Goal: Task Accomplishment & Management: Manage account settings

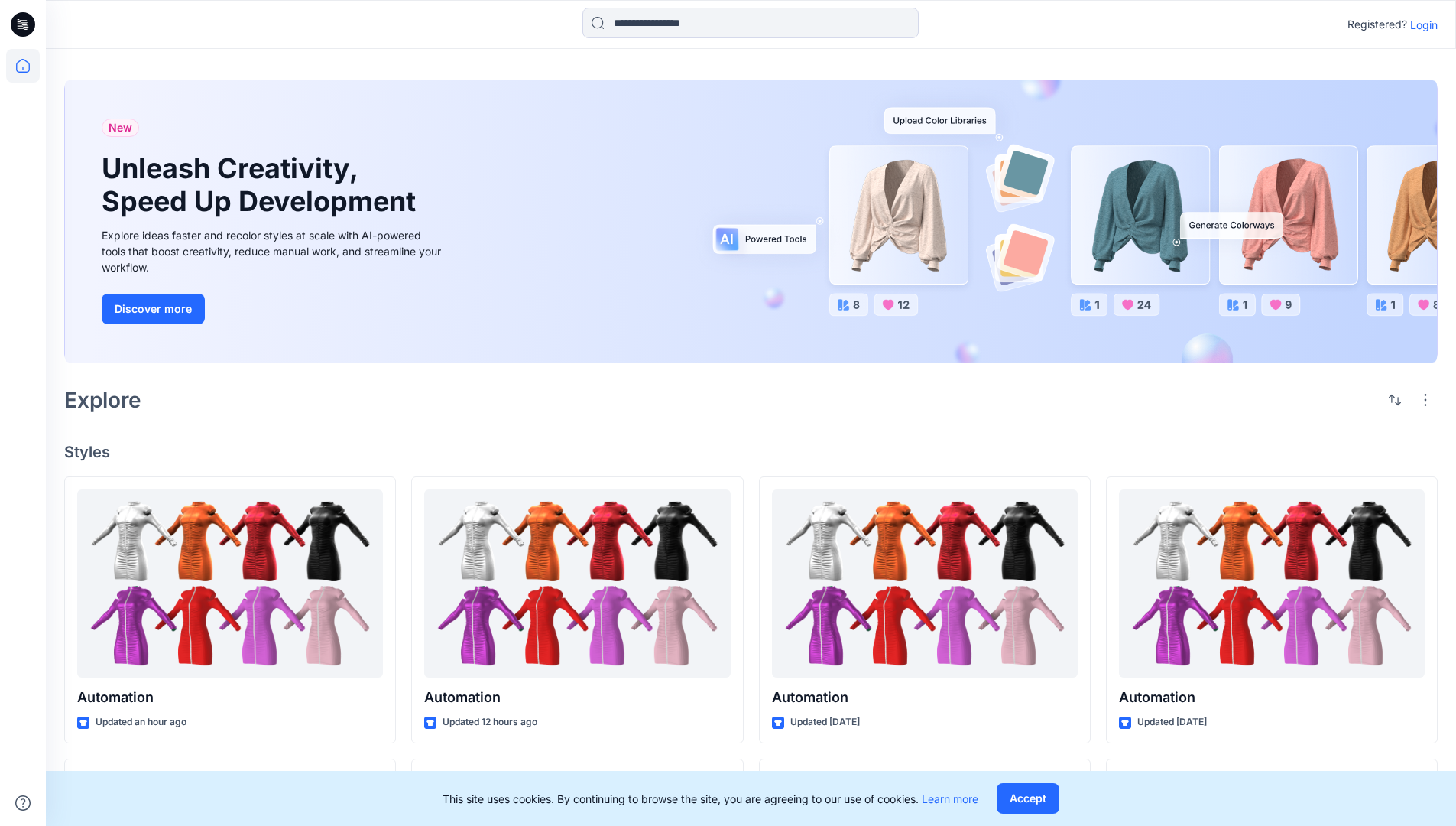
click at [1420, 24] on p "Login" at bounding box center [1423, 24] width 28 height 16
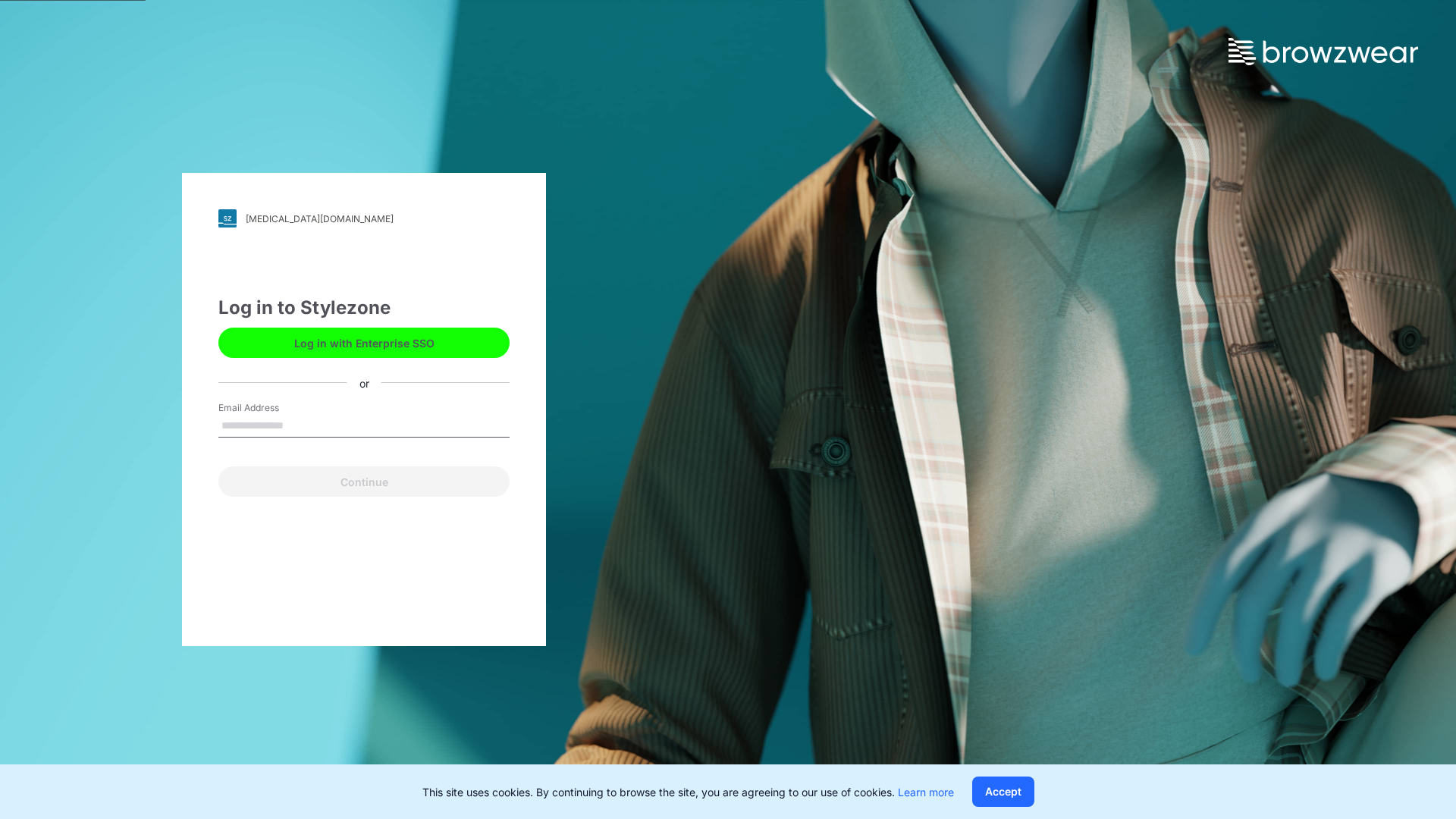
click at [299, 424] on input "Email Address" at bounding box center [364, 425] width 291 height 22
type input "**********"
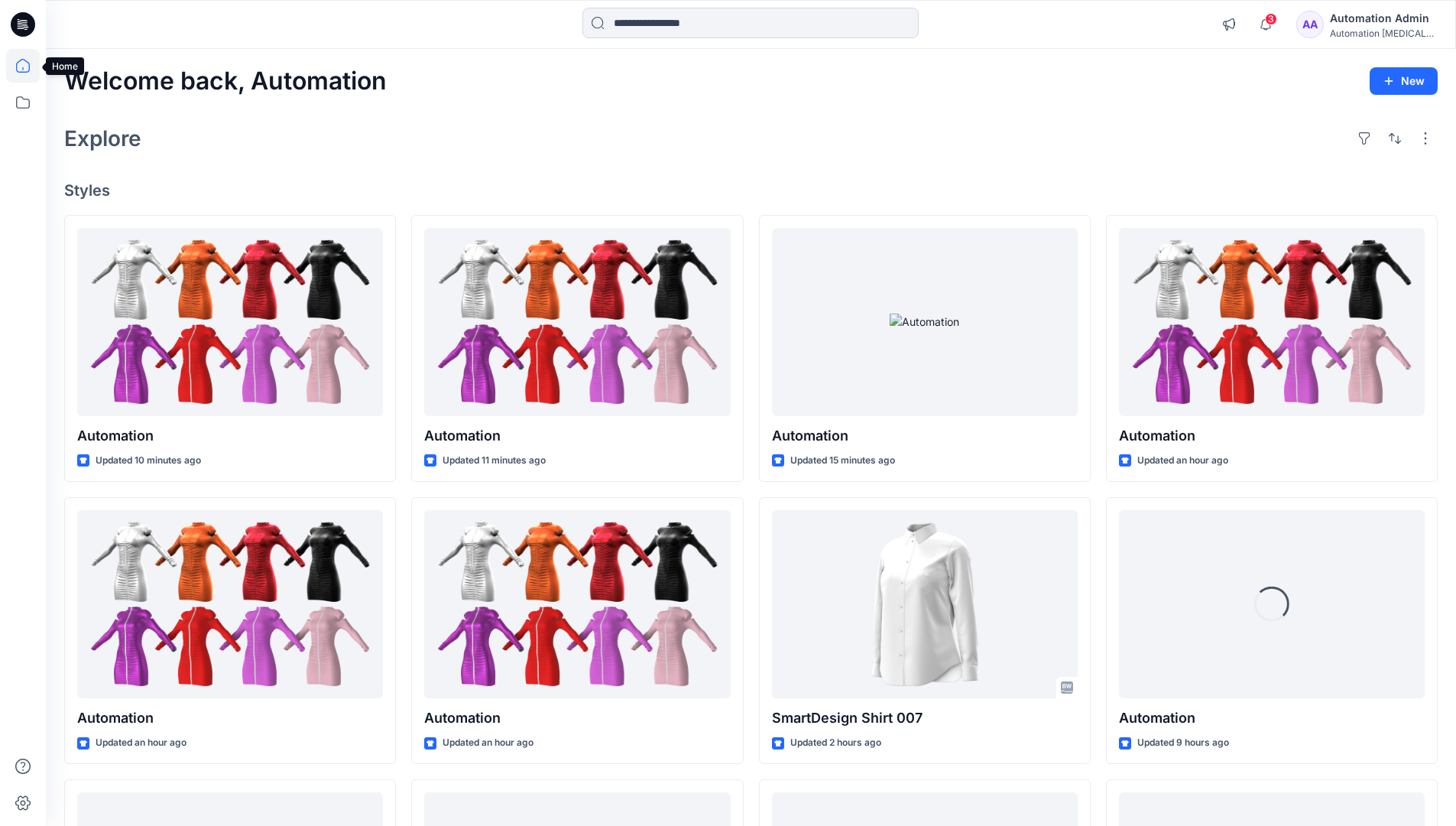
click at [29, 65] on icon at bounding box center [23, 65] width 13 height 13
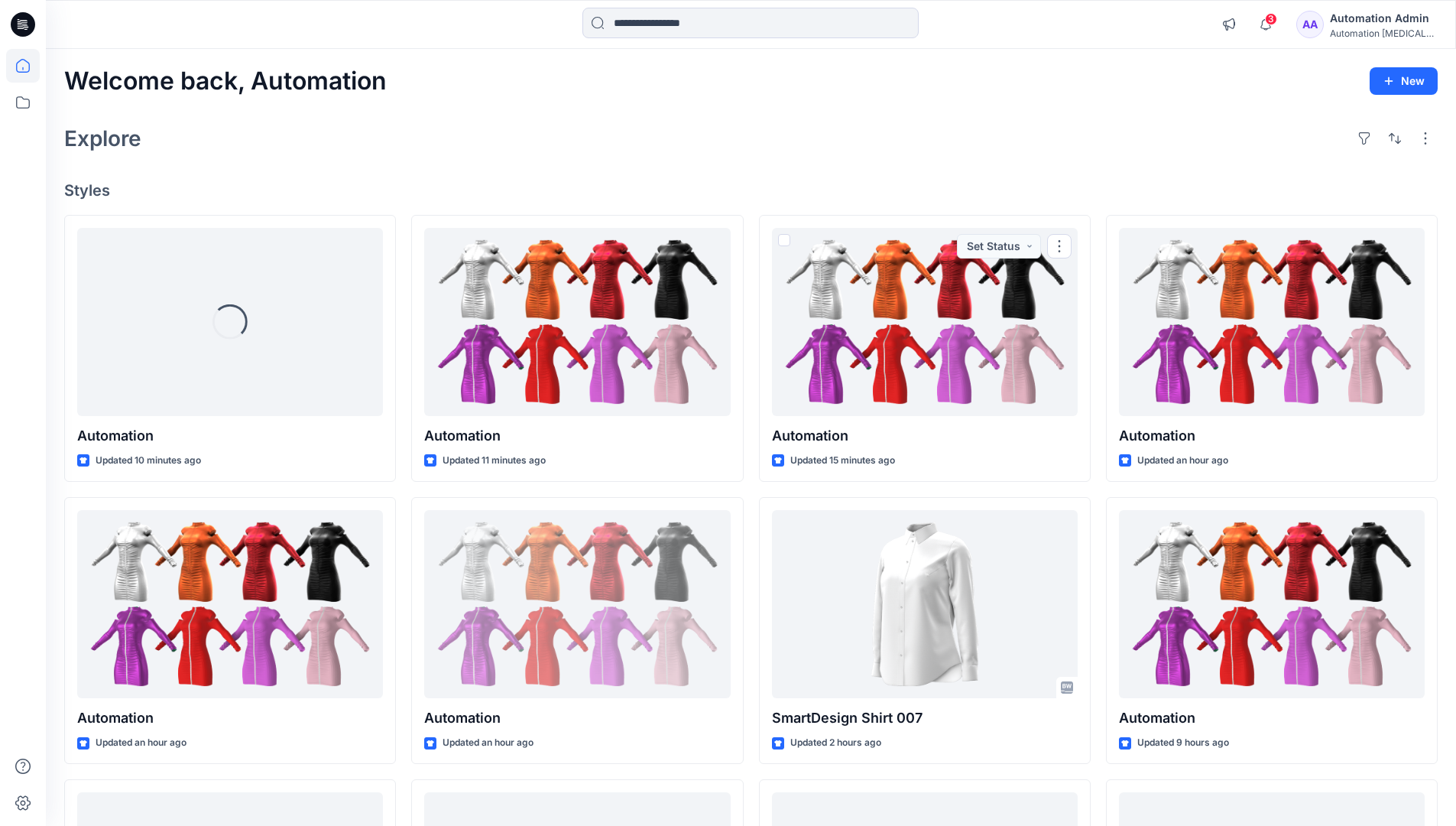
click at [1371, 36] on div "Automation [MEDICAL_DATA]..." at bounding box center [1383, 34] width 107 height 12
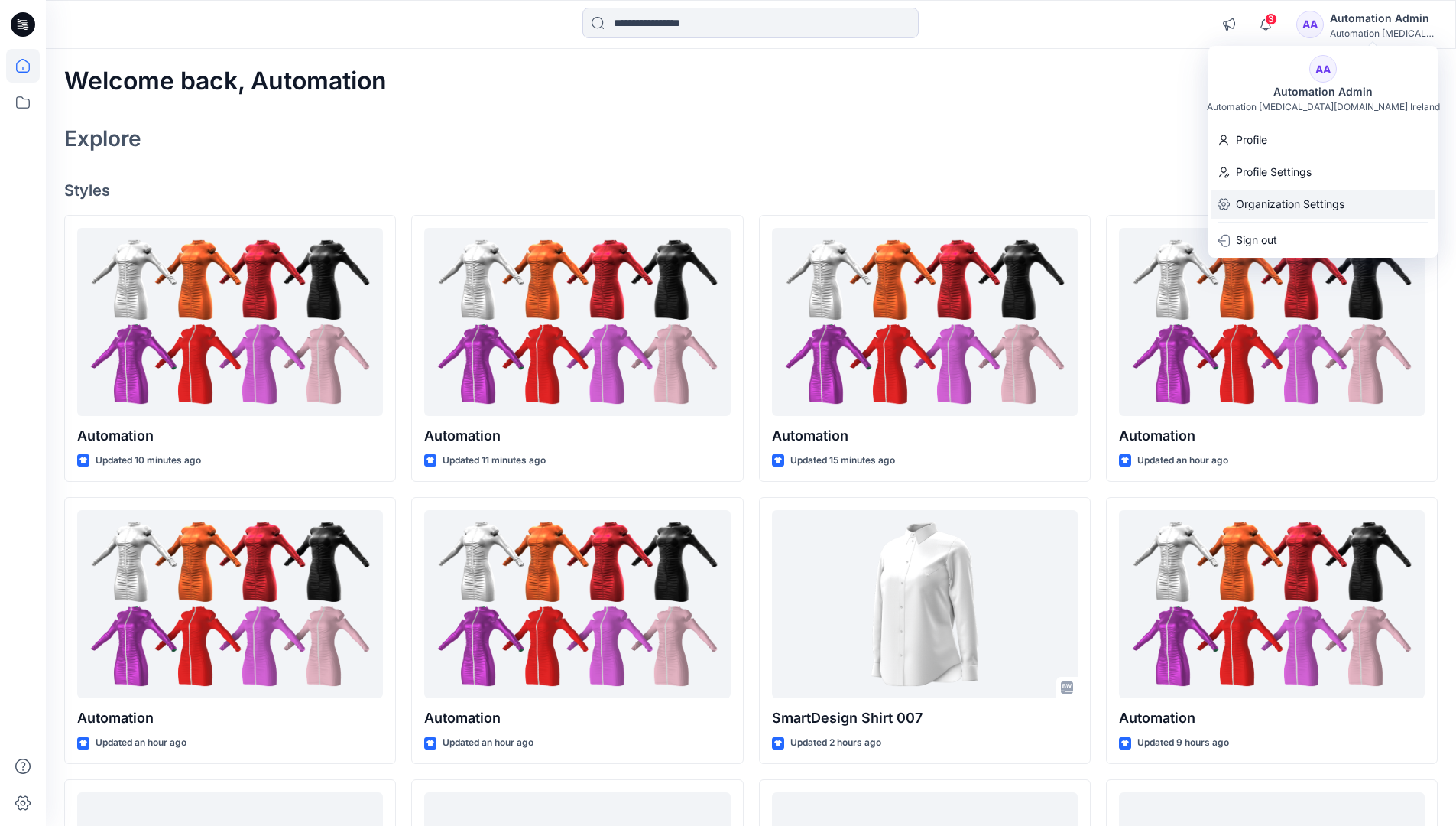
click at [1315, 208] on p "Organization Settings" at bounding box center [1290, 204] width 109 height 29
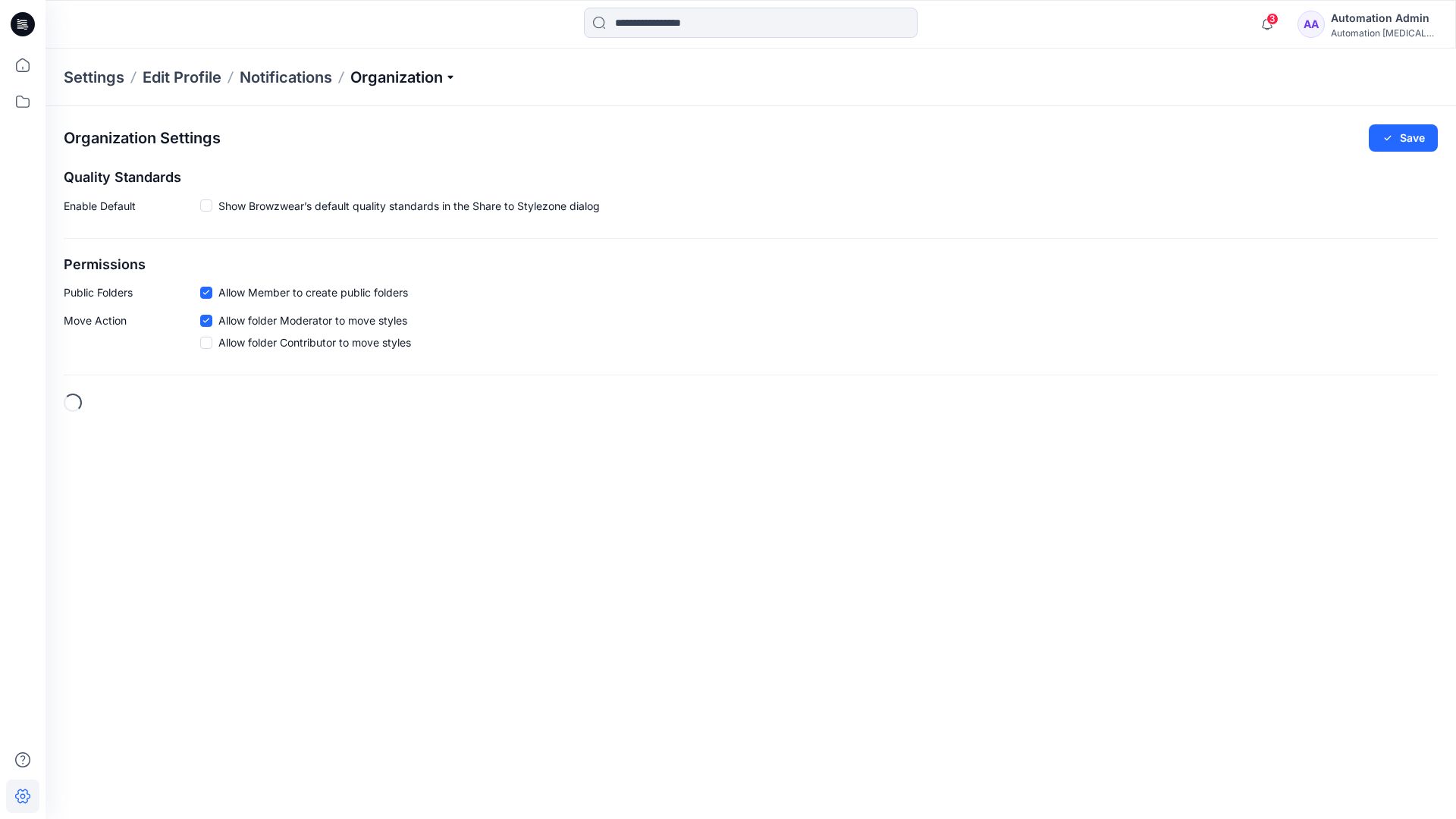
click at [444, 77] on p "Organization" at bounding box center [404, 77] width 106 height 22
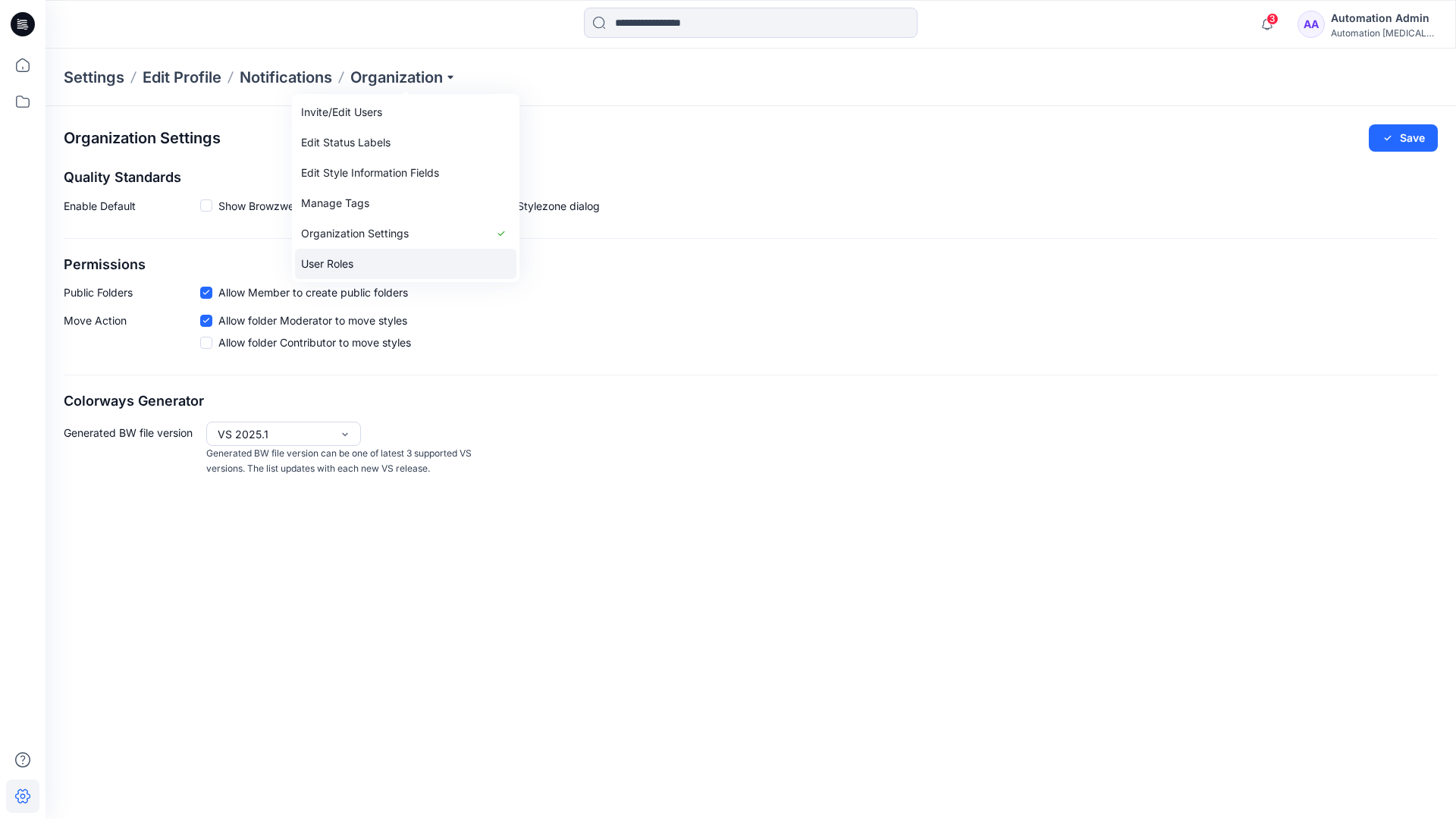
click at [412, 255] on link "User Roles" at bounding box center [406, 263] width 221 height 31
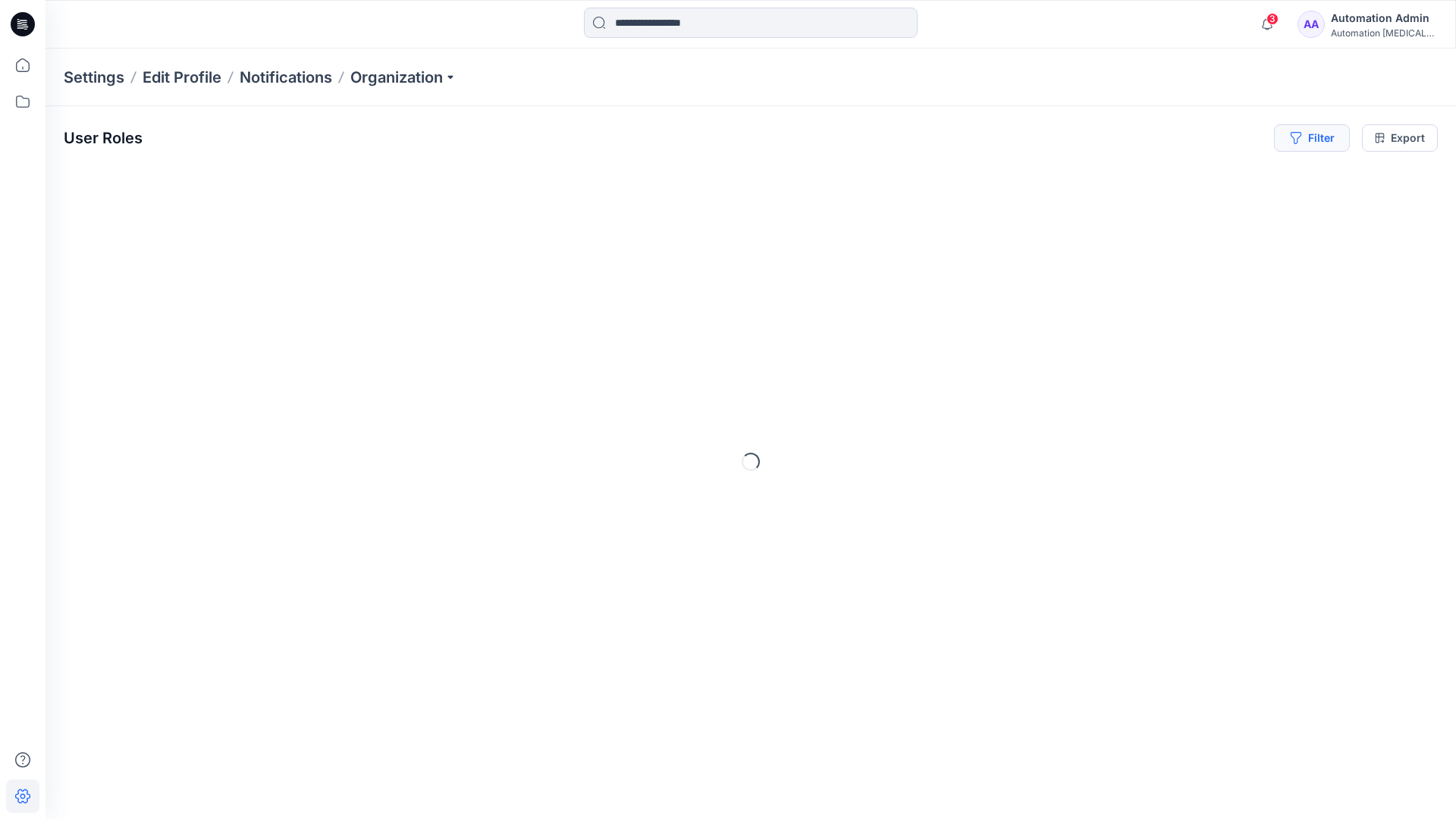
click at [1318, 135] on button "Filter" at bounding box center [1311, 138] width 76 height 27
click at [1118, 177] on div at bounding box center [1081, 179] width 156 height 19
type input "*****"
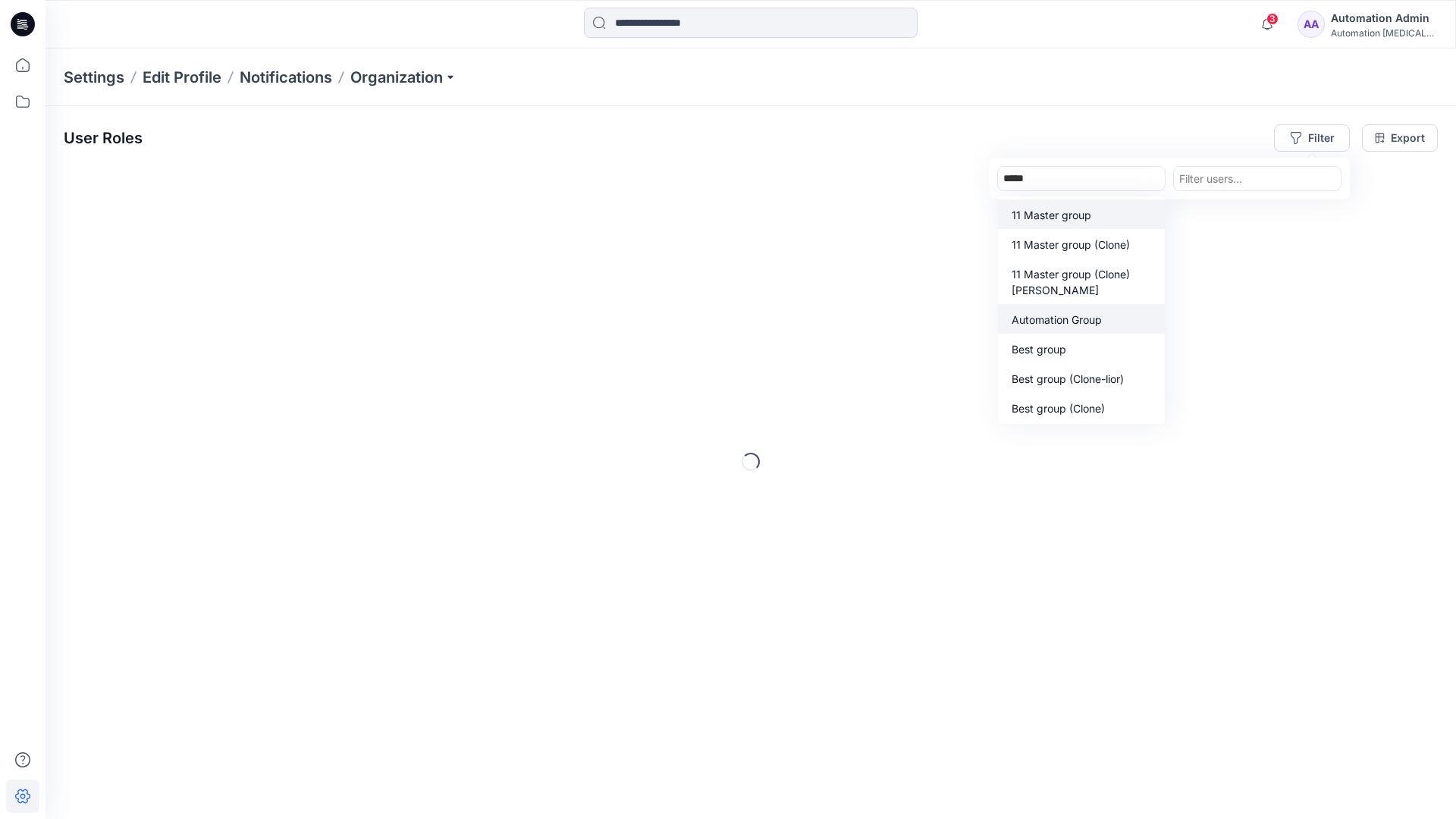
click at [1088, 325] on p "Automation Group" at bounding box center [1056, 319] width 91 height 16
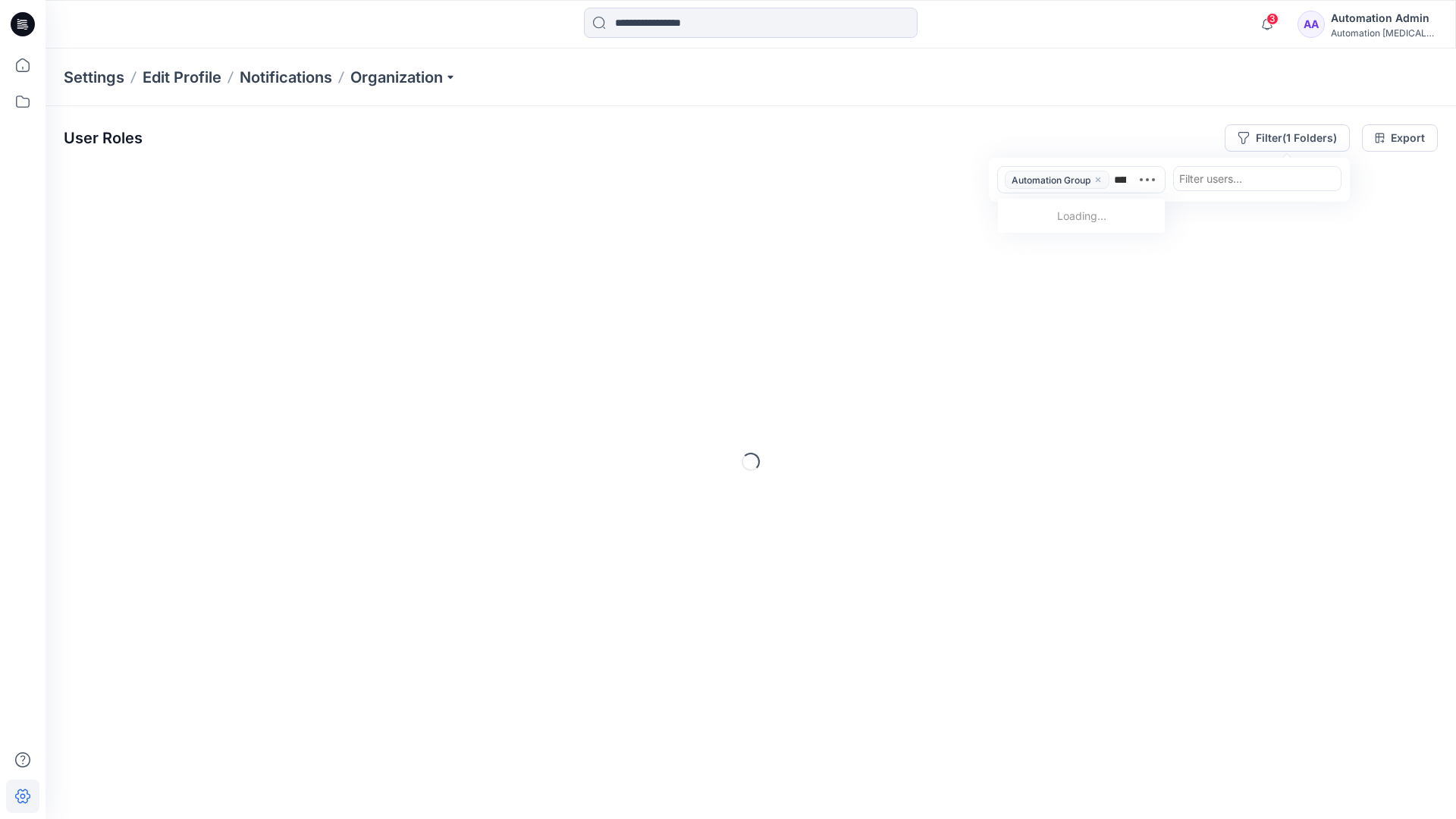
type input "******"
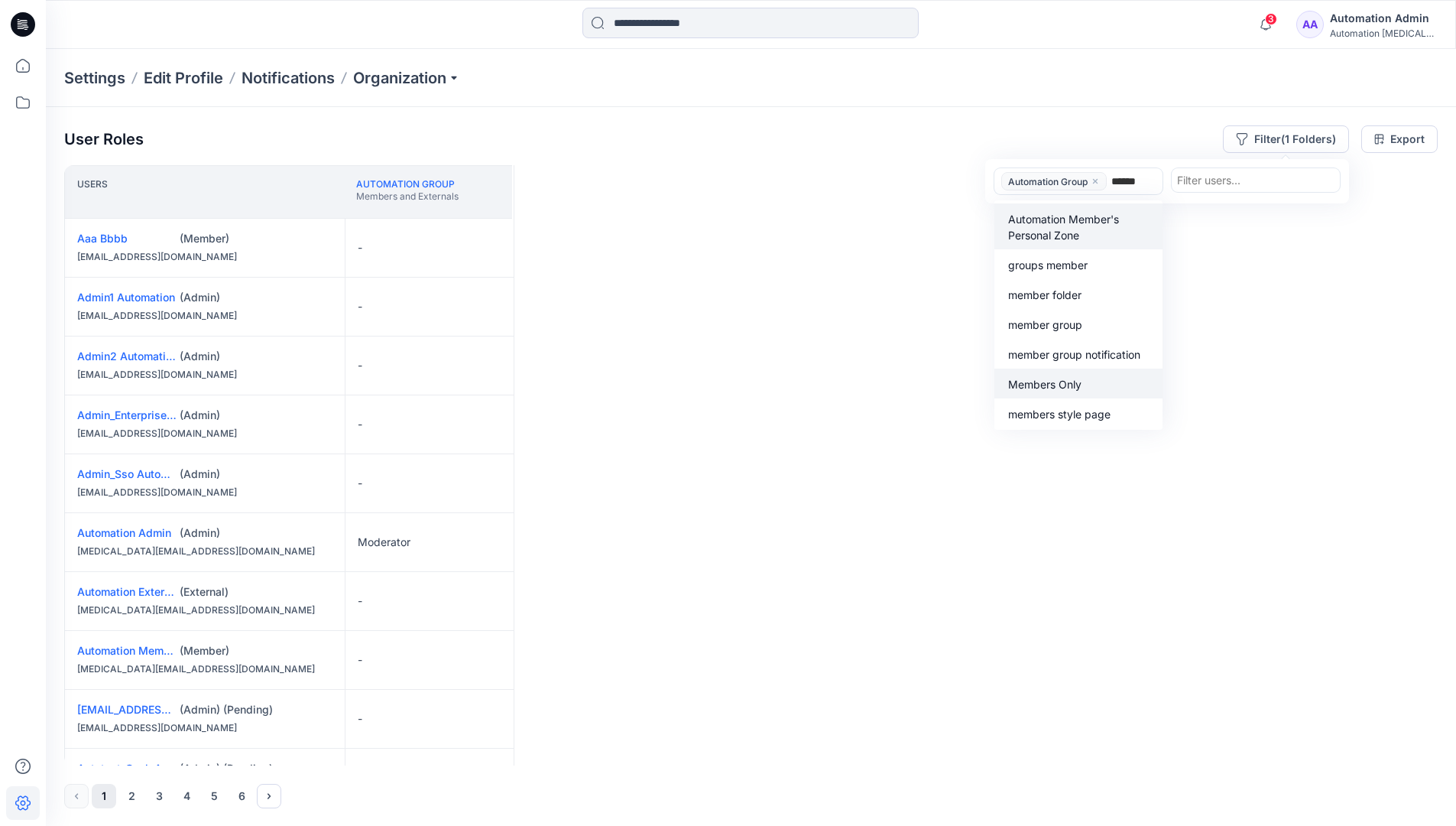
click at [1076, 379] on p "Members Only" at bounding box center [1045, 384] width 74 height 16
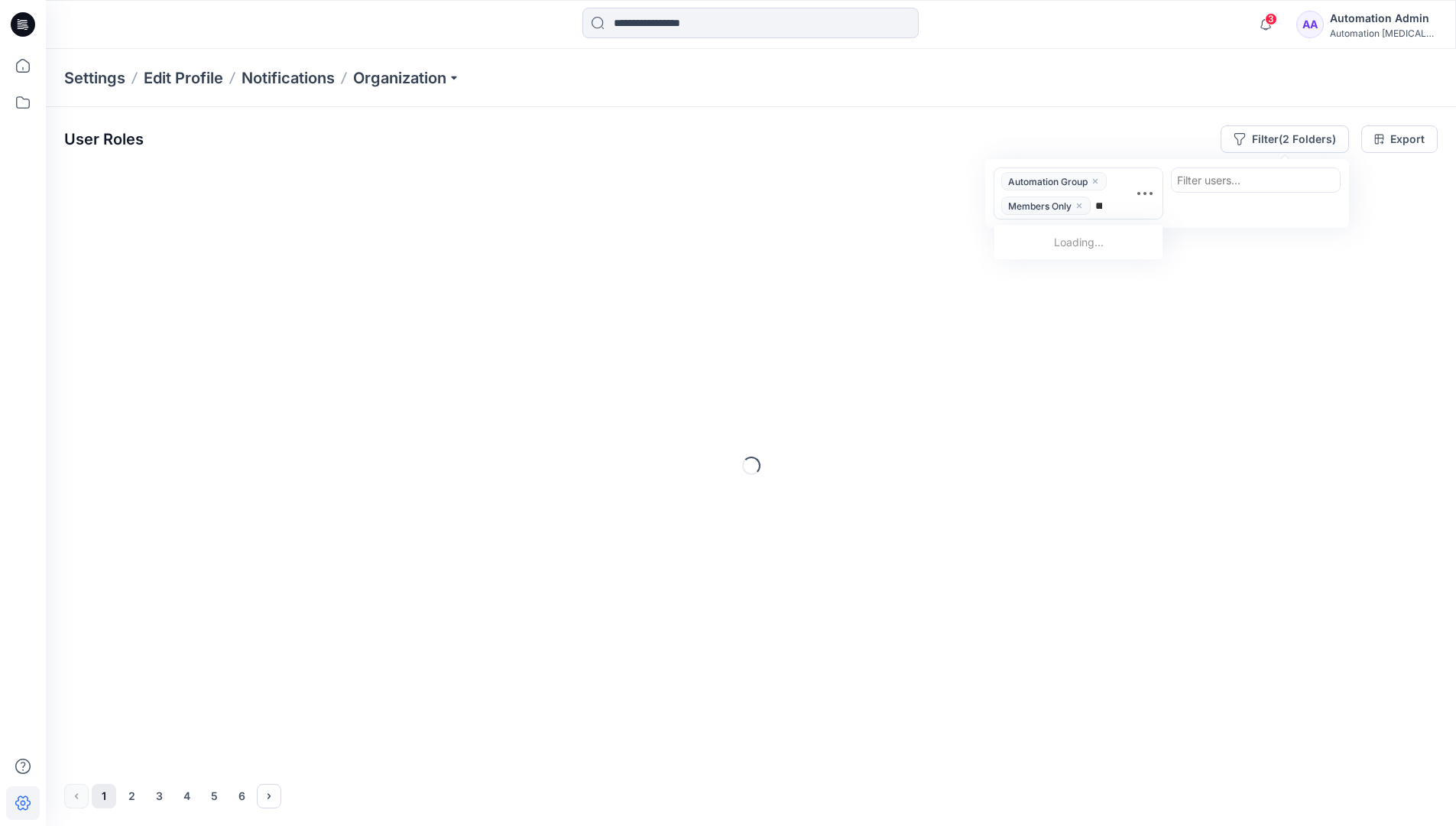
type input "*****"
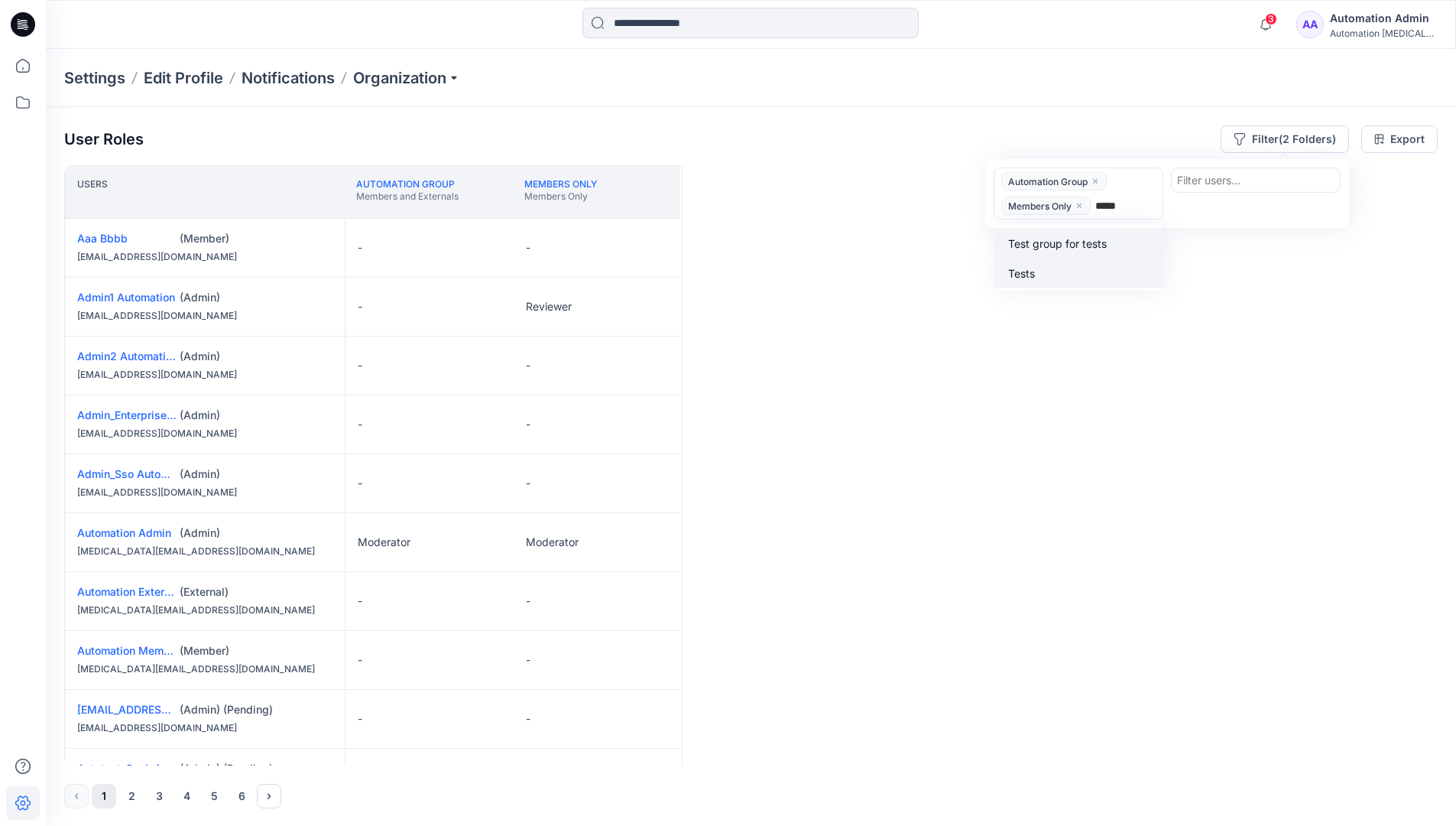
click at [1081, 265] on div "Tests" at bounding box center [1078, 272] width 150 height 18
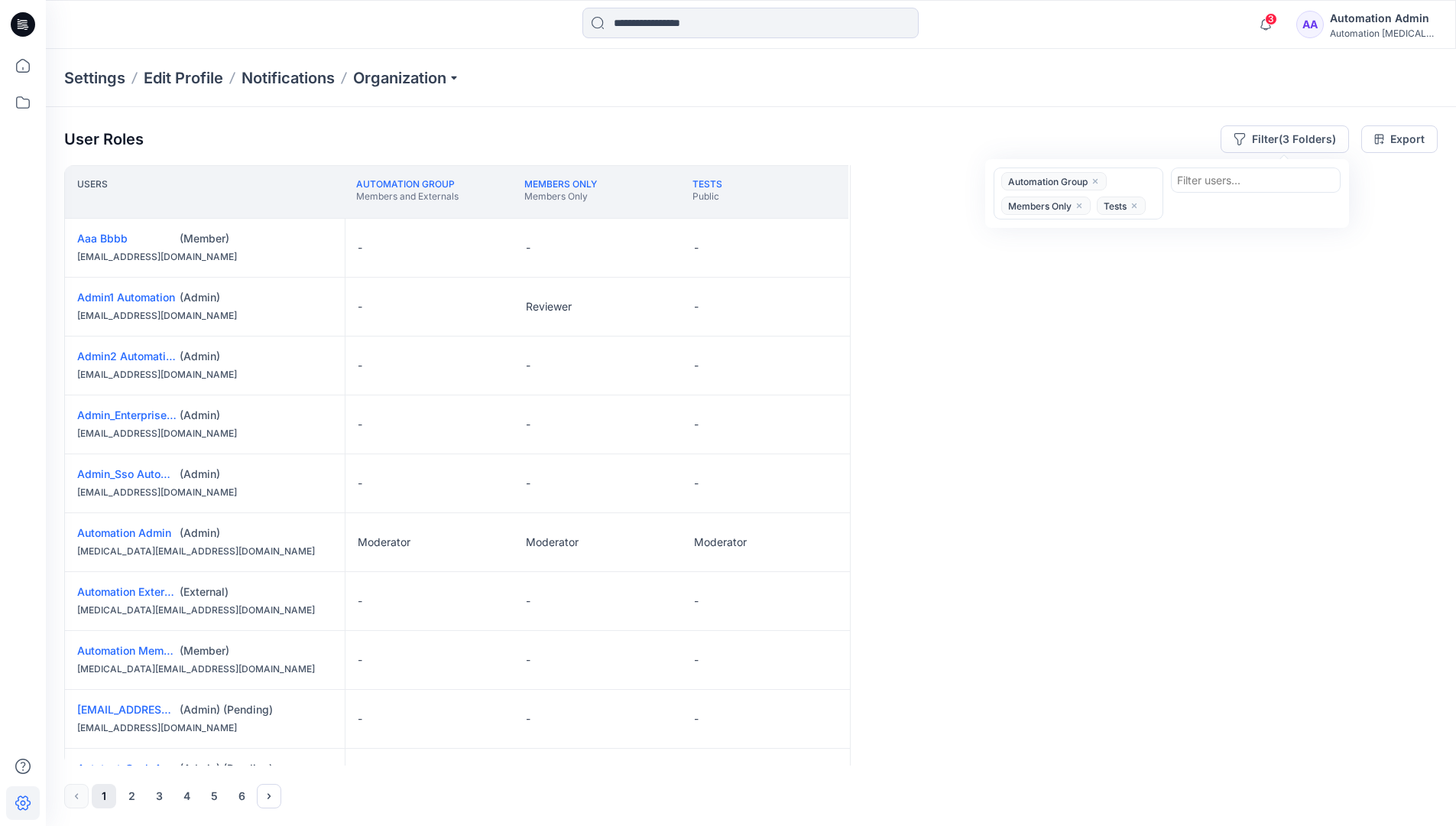
click at [1044, 258] on div "Users Automation Group Members and Externals Members Only Members Only Tests Pu…" at bounding box center [751, 465] width 1373 height 600
click at [1277, 134] on button "Filter (3 Folders)" at bounding box center [1284, 139] width 128 height 28
click at [1097, 178] on icon "close" at bounding box center [1094, 181] width 9 height 9
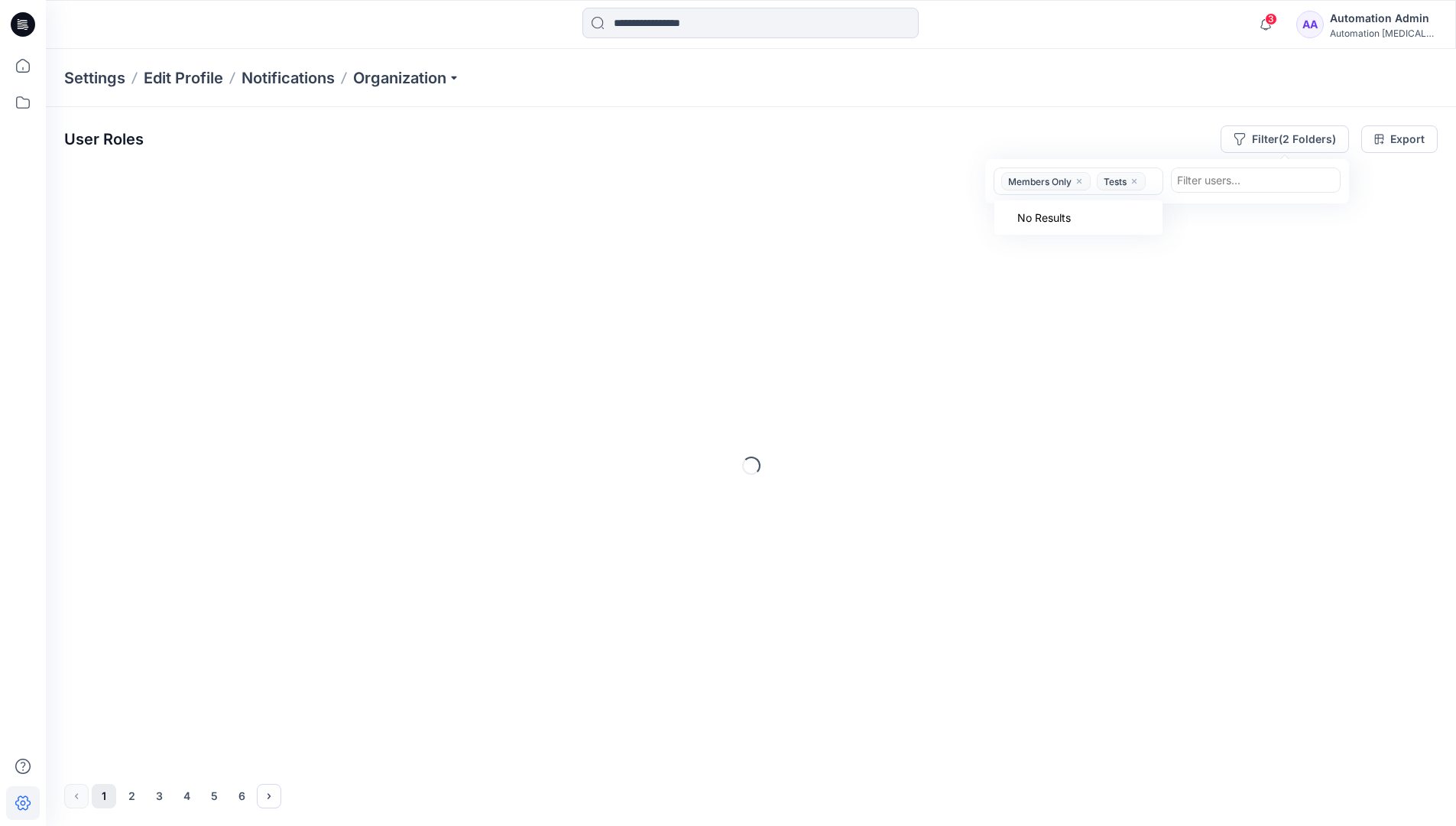
click at [1083, 183] on icon "close" at bounding box center [1078, 181] width 9 height 9
click at [1040, 182] on icon "close" at bounding box center [1038, 181] width 4 height 4
click at [1236, 86] on div "Settings Edit Profile Notifications Organization" at bounding box center [751, 77] width 1410 height 58
click at [1124, 128] on div "User Roles Filter Export" at bounding box center [751, 139] width 1373 height 28
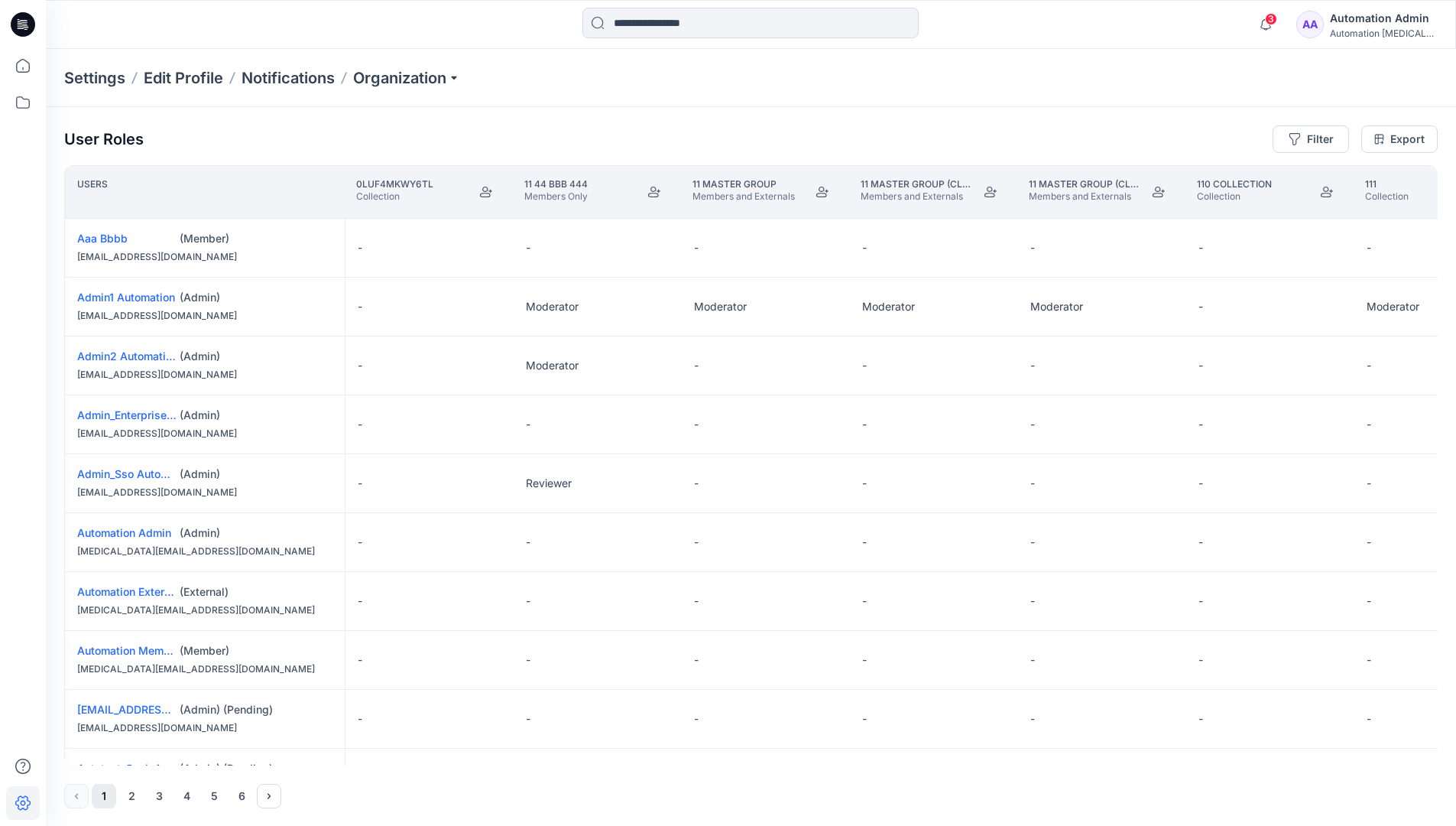
click at [1363, 24] on div "Automation Admin" at bounding box center [1383, 18] width 107 height 18
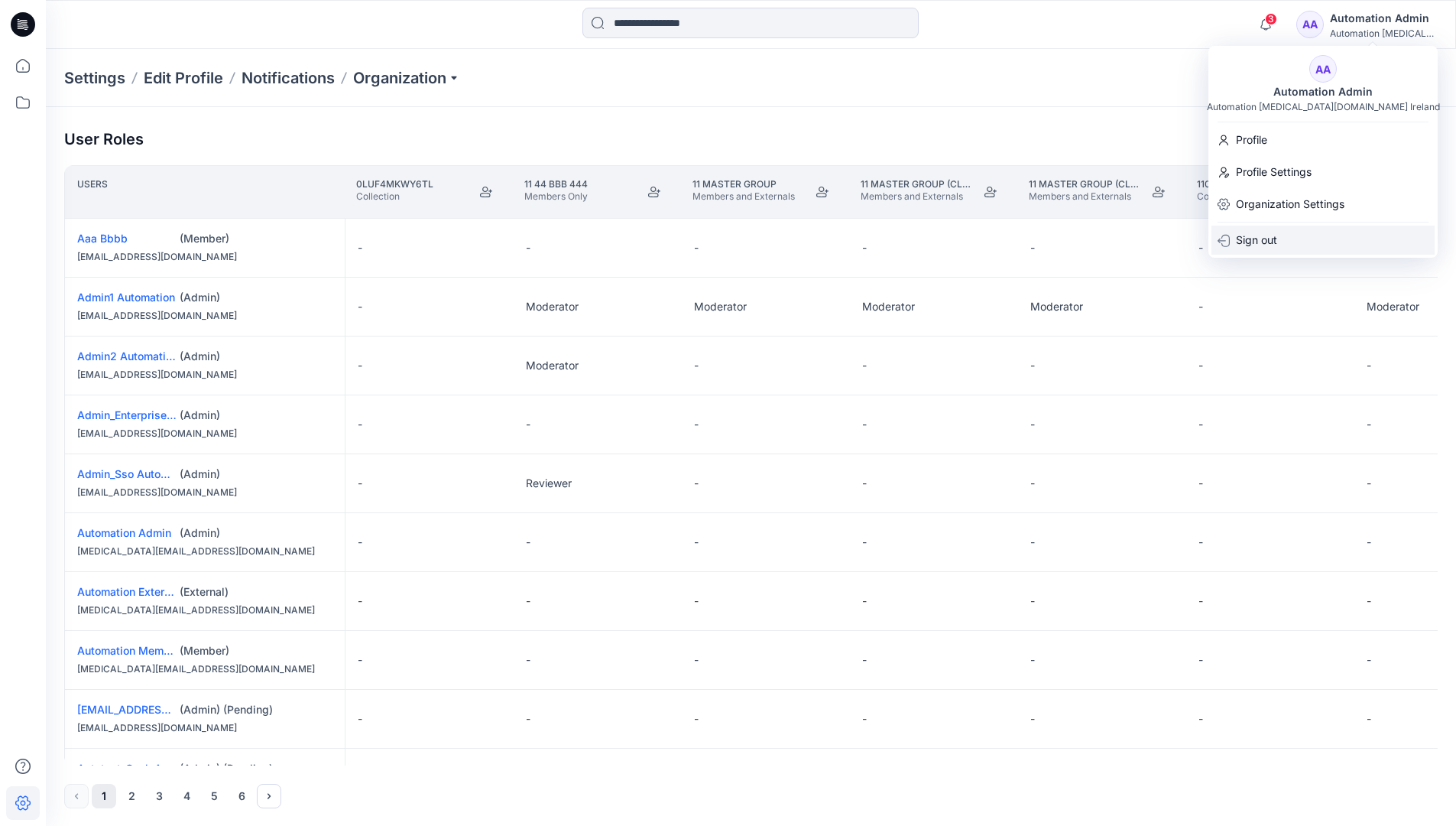
click at [1300, 243] on div "Sign out" at bounding box center [1323, 240] width 223 height 29
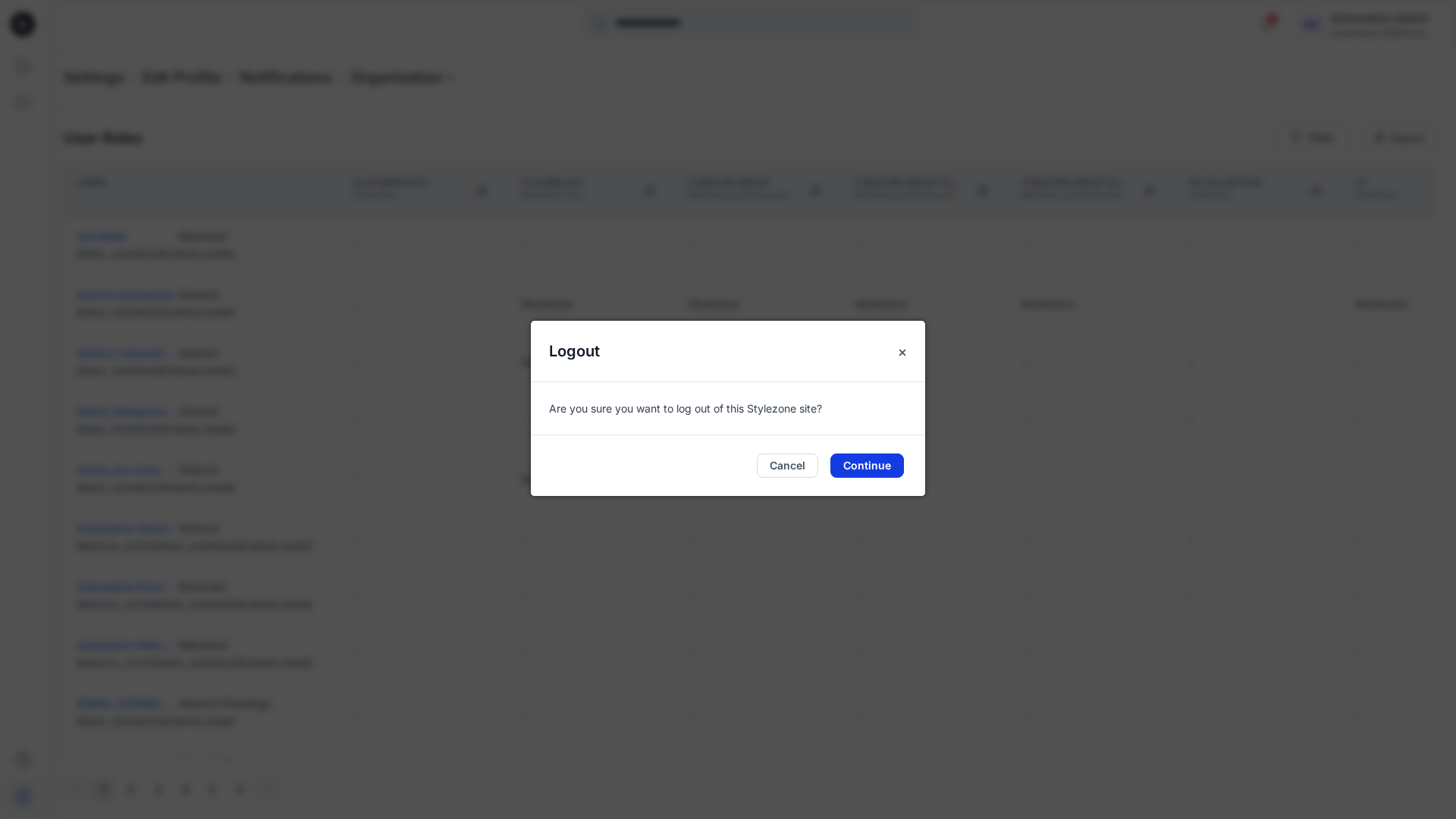
click at [883, 464] on button "Continue" at bounding box center [867, 465] width 74 height 24
